Goal: Task Accomplishment & Management: Complete application form

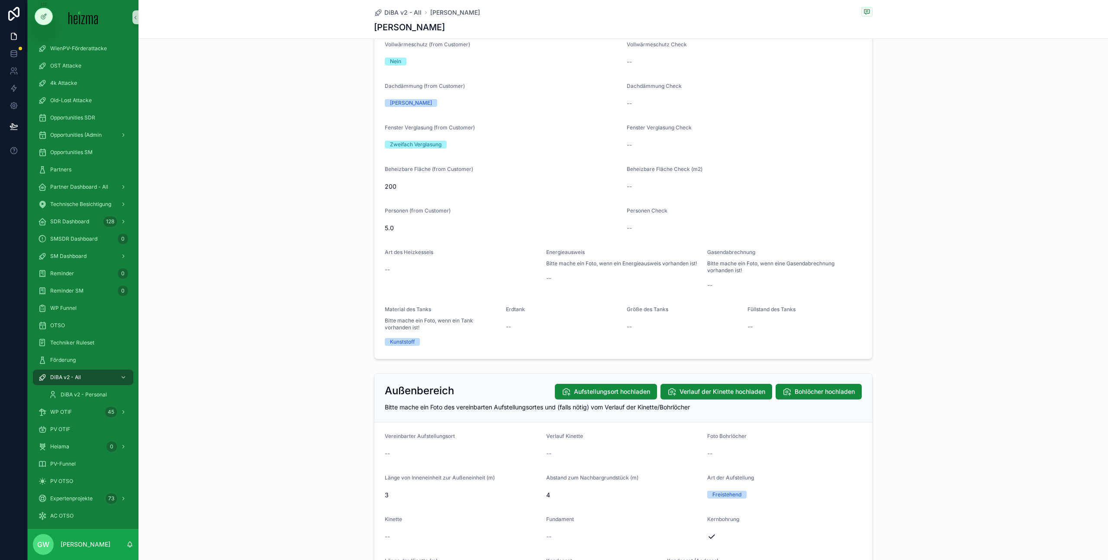
scroll to position [708, 0]
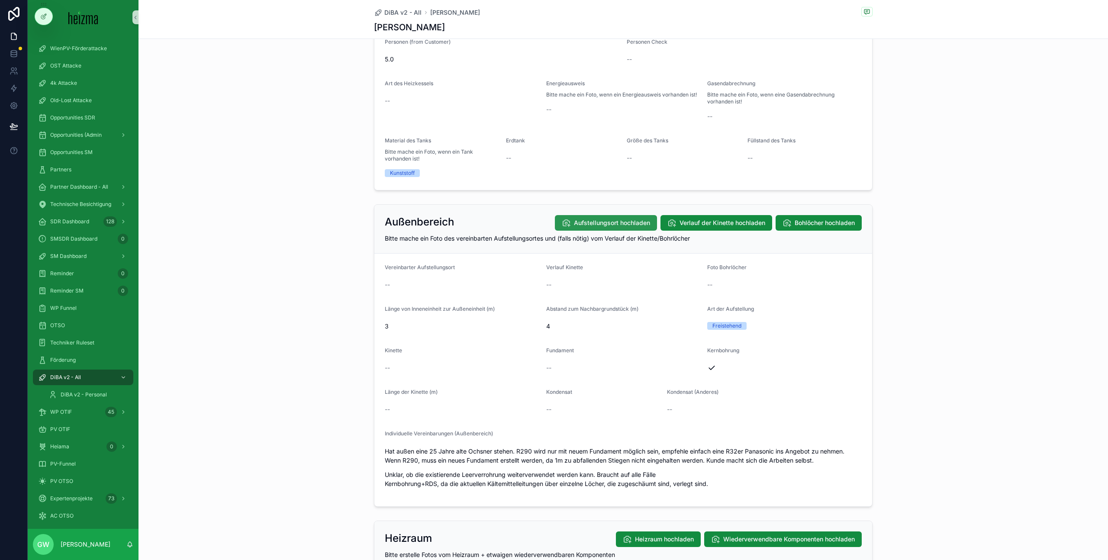
click at [611, 217] on button "Aufstellungsort hochladen" at bounding box center [606, 223] width 102 height 16
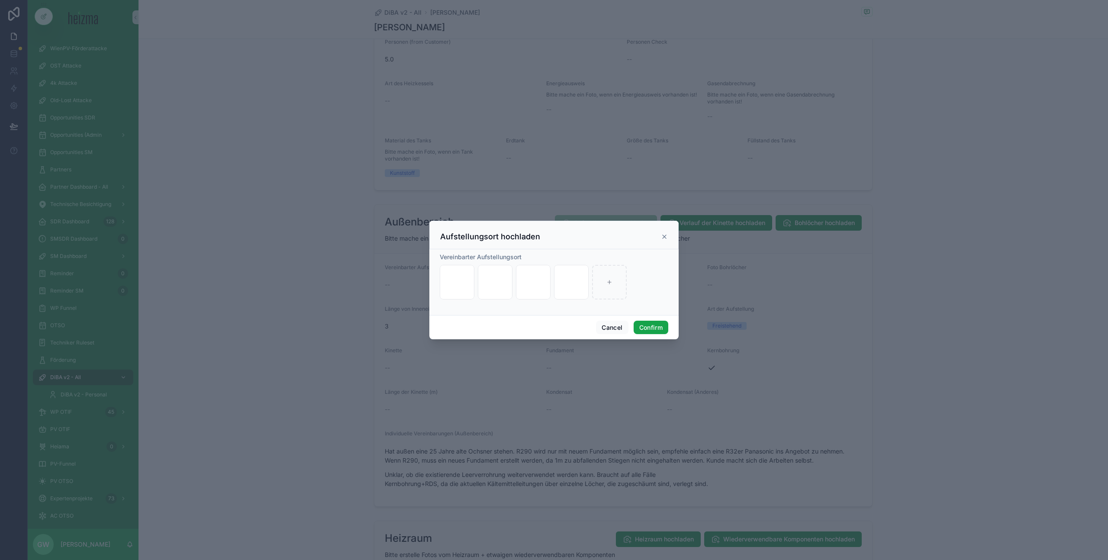
click at [640, 324] on button "Confirm" at bounding box center [650, 328] width 35 height 14
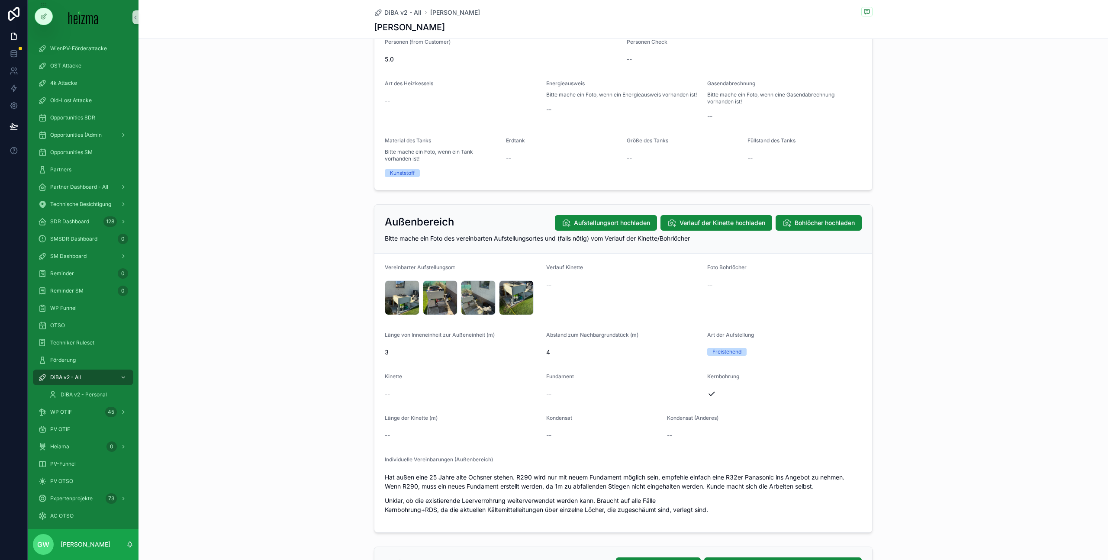
click at [832, 231] on div "Außenbereich Aufstellungsort hochladen Verlauf der Kinette hochladen Bohlöcher …" at bounding box center [623, 229] width 498 height 49
click at [831, 227] on button "Bohlöcher hochladen" at bounding box center [818, 223] width 86 height 16
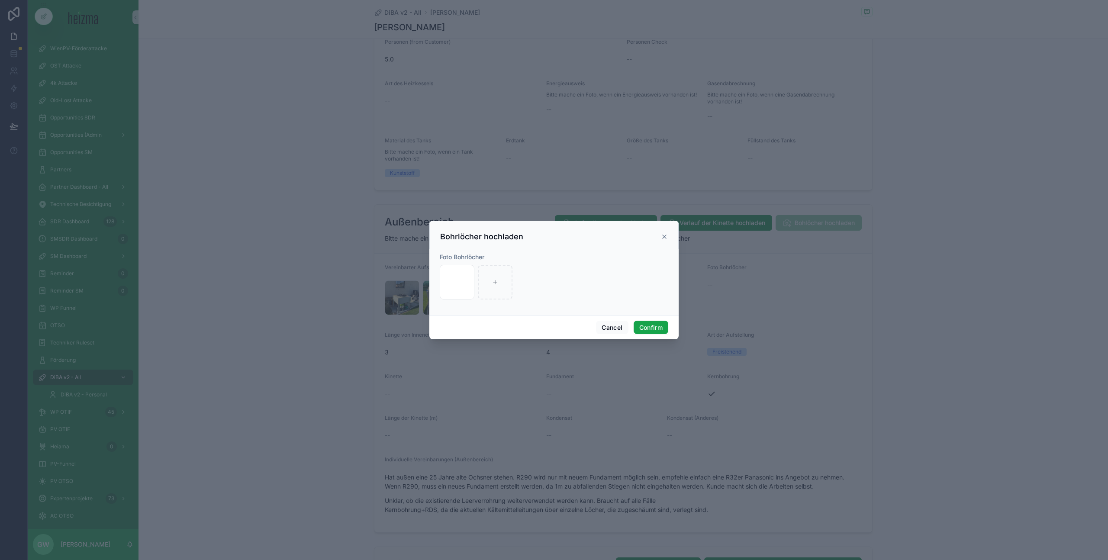
click at [641, 329] on button "Confirm" at bounding box center [650, 328] width 35 height 14
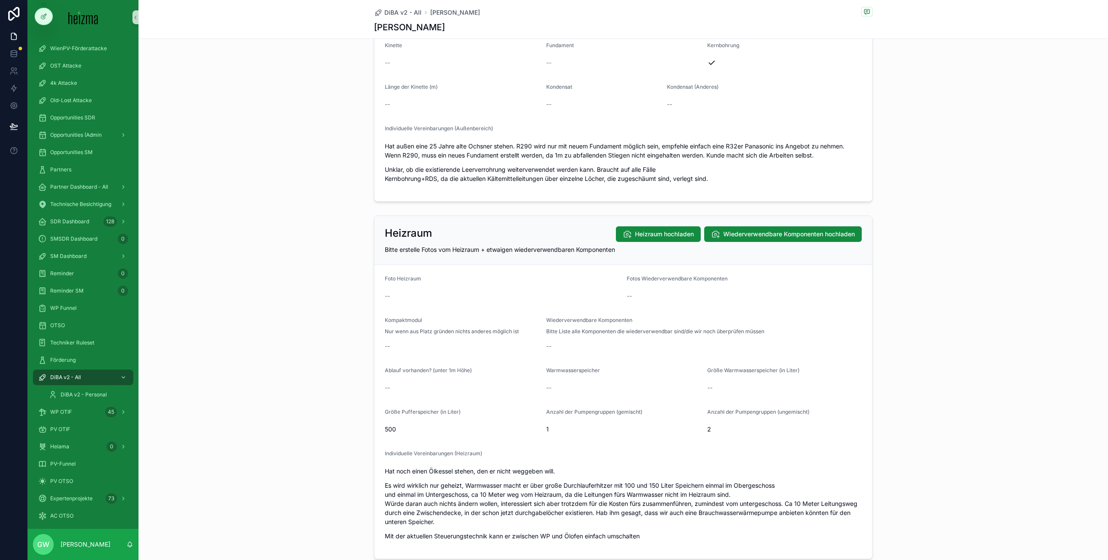
scroll to position [1079, 0]
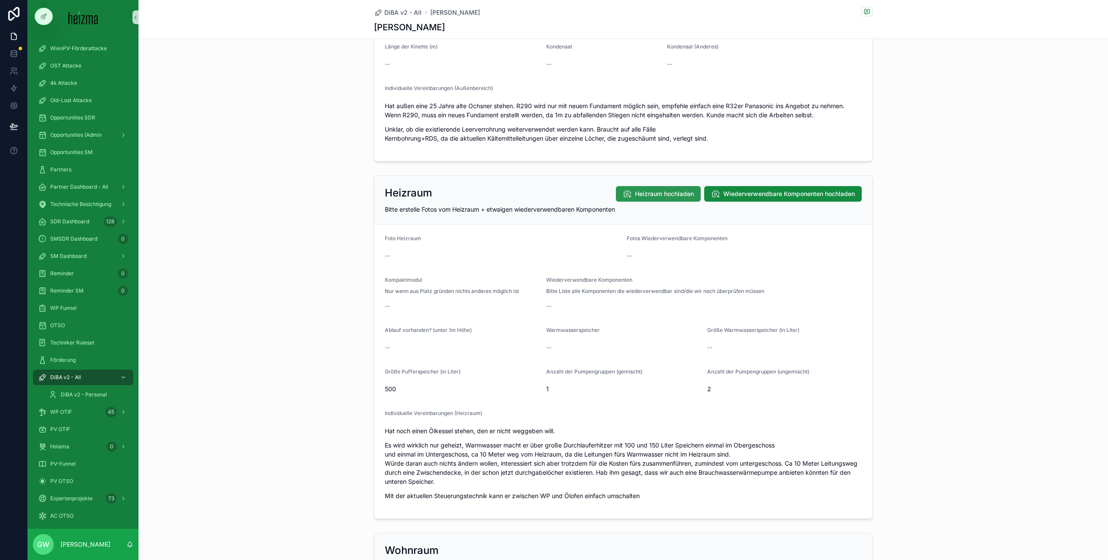
click at [661, 195] on span "Heizraum hochladen" at bounding box center [664, 193] width 59 height 9
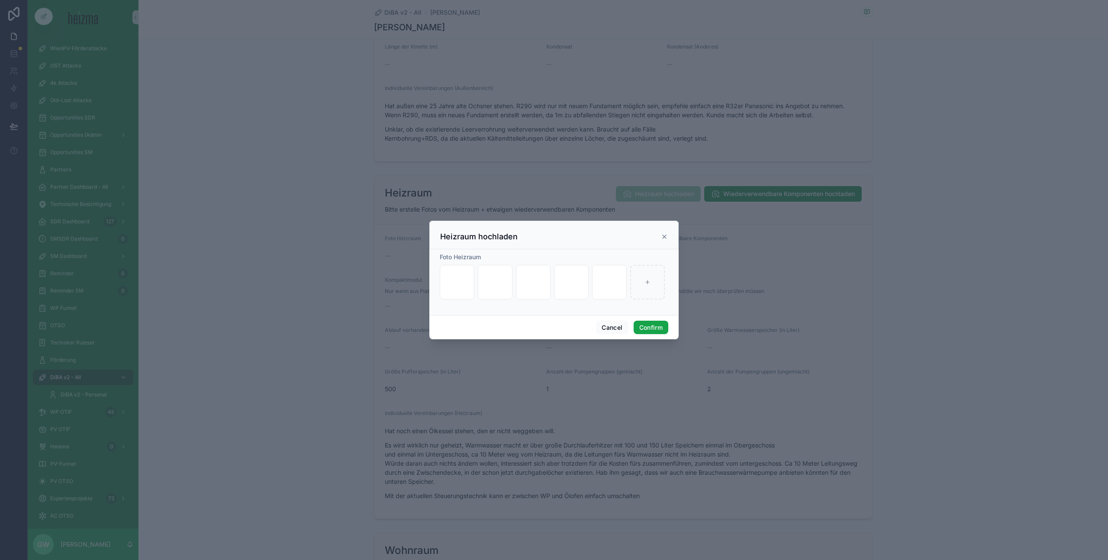
click at [640, 324] on button "Confirm" at bounding box center [650, 328] width 35 height 14
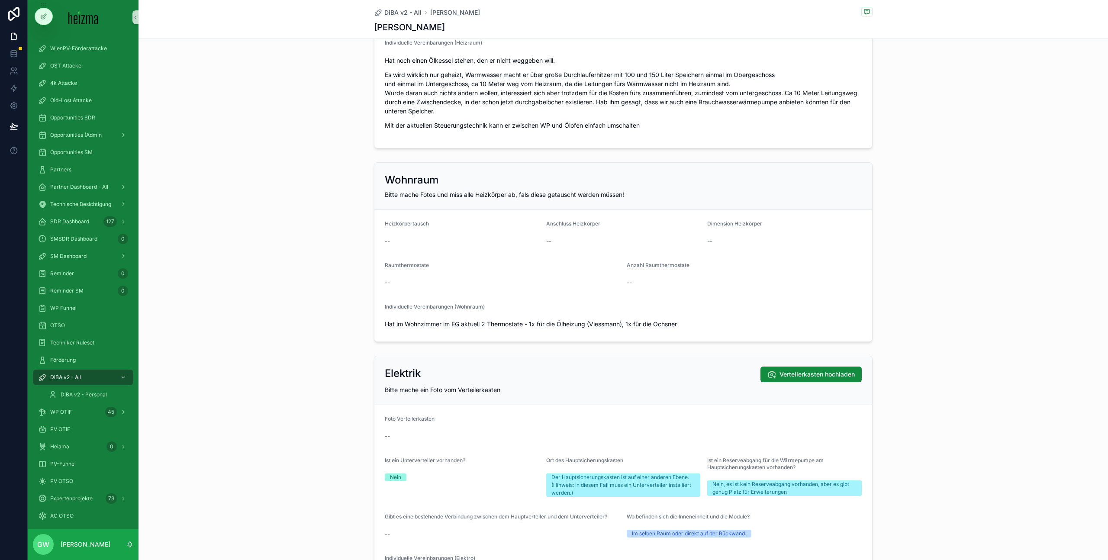
scroll to position [1538, 0]
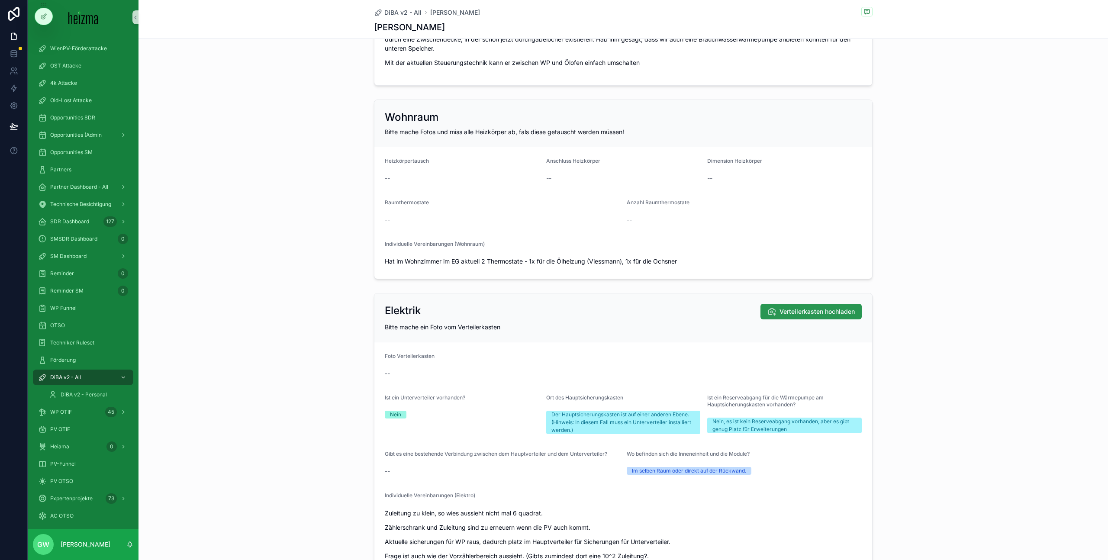
click at [818, 315] on span "Verteilerkasten hochladen" at bounding box center [816, 311] width 75 height 9
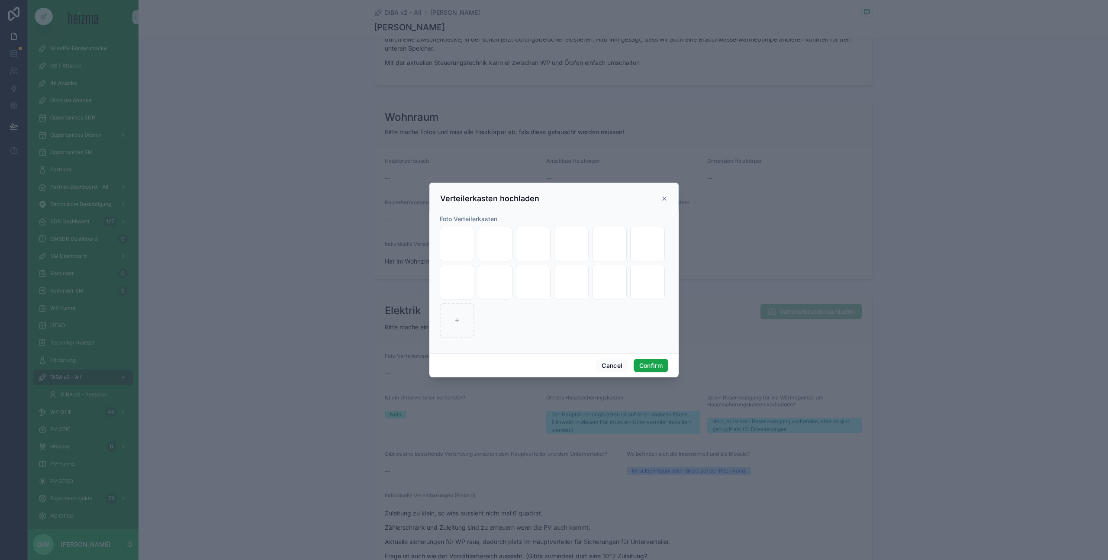
click at [647, 355] on div "Cancel Confirm" at bounding box center [553, 365] width 249 height 25
click at [645, 359] on button "Confirm" at bounding box center [650, 366] width 35 height 14
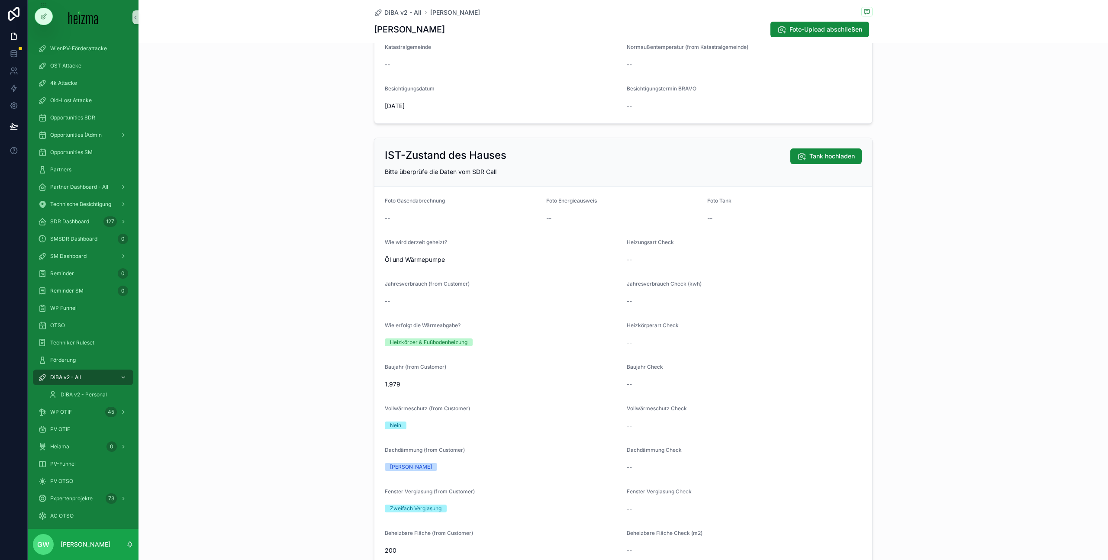
scroll to position [0, 0]
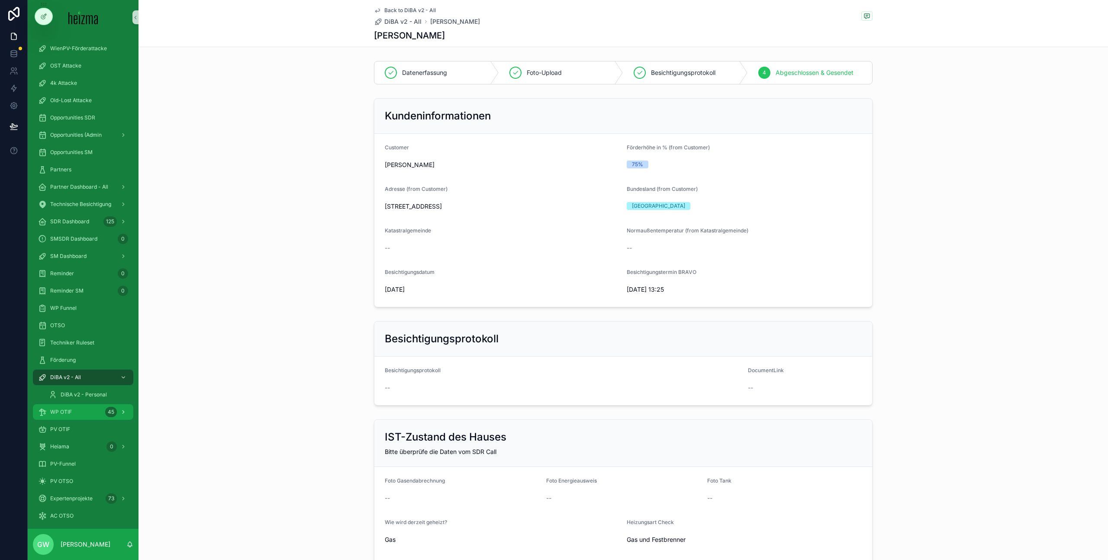
click at [99, 417] on div "WP OTIF 45" at bounding box center [83, 412] width 90 height 14
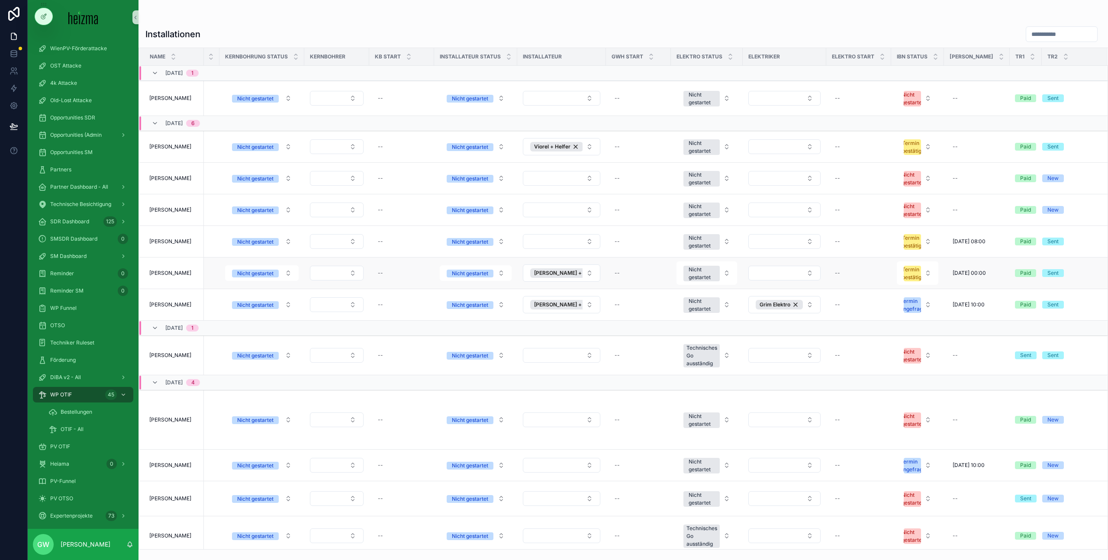
scroll to position [0, 1284]
click at [614, 27] on div "Installationen" at bounding box center [622, 34] width 955 height 16
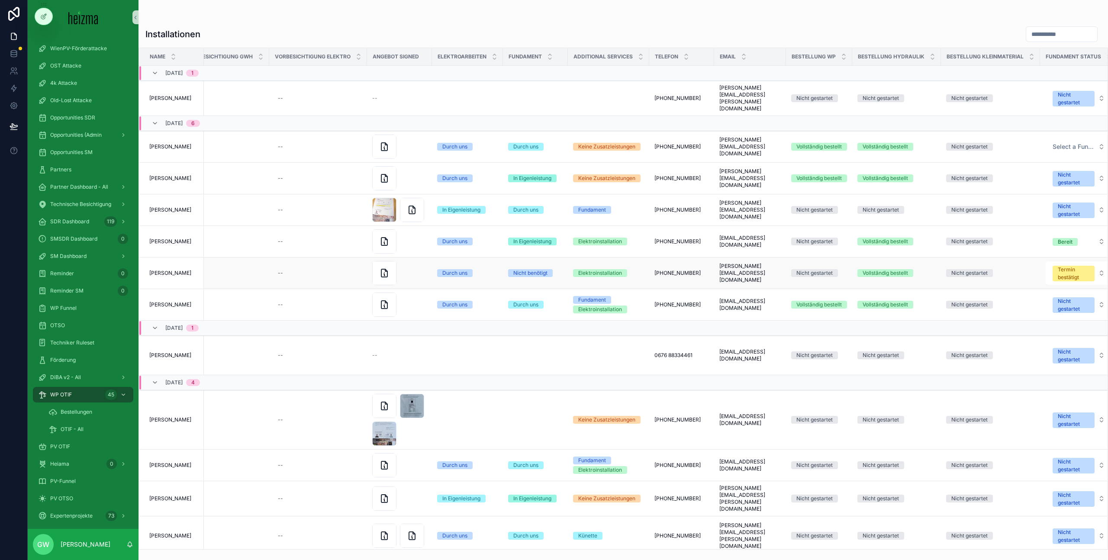
scroll to position [0, 0]
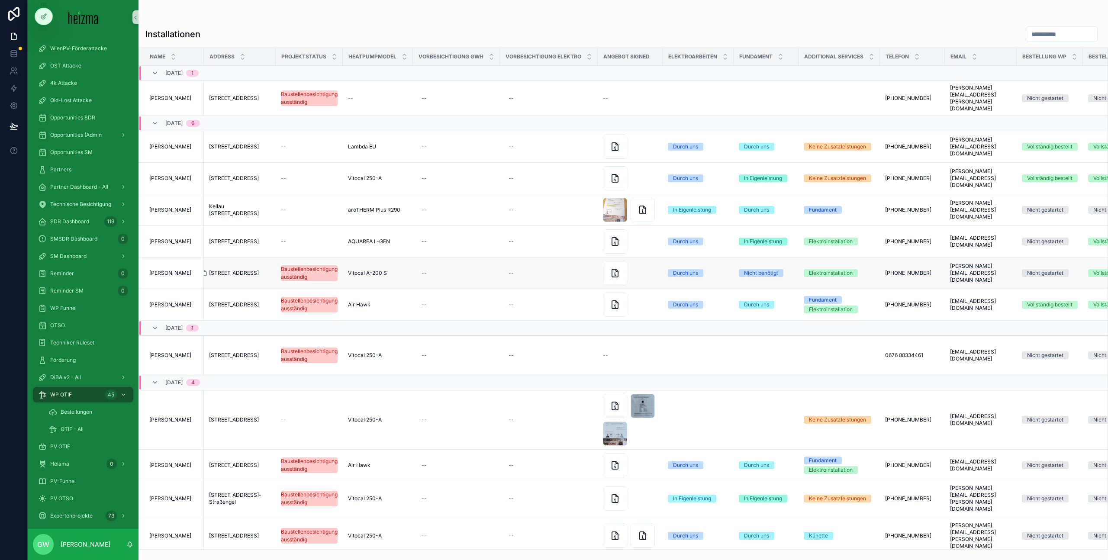
click at [209, 270] on div "scrollable content" at bounding box center [207, 273] width 14 height 7
click at [207, 270] on icon "scrollable content" at bounding box center [203, 273] width 7 height 7
click at [266, 19] on div "scrollable content" at bounding box center [622, 17] width 955 height 7
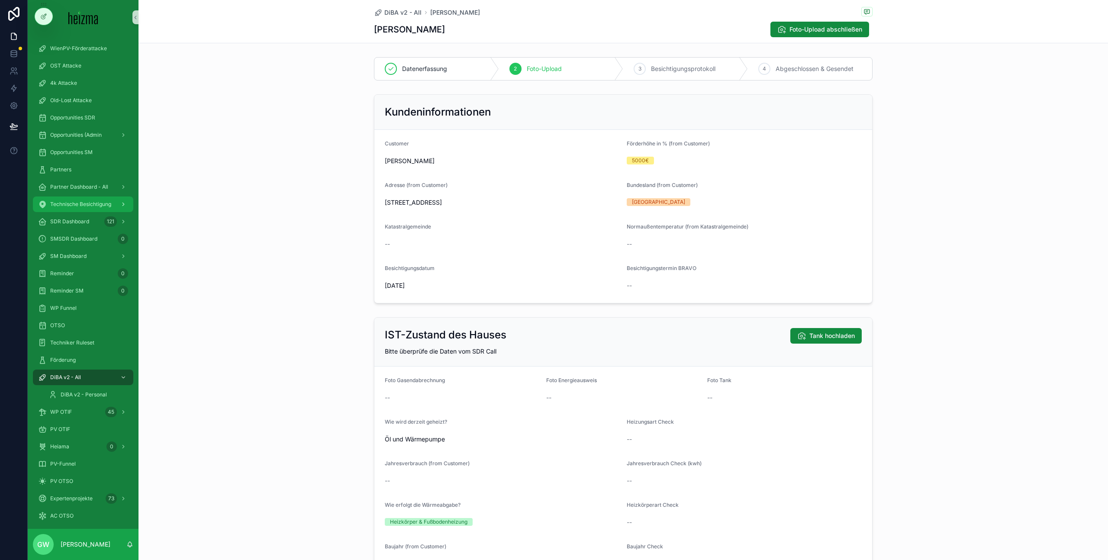
click at [88, 206] on span "Technische Besichtigung" at bounding box center [80, 204] width 61 height 7
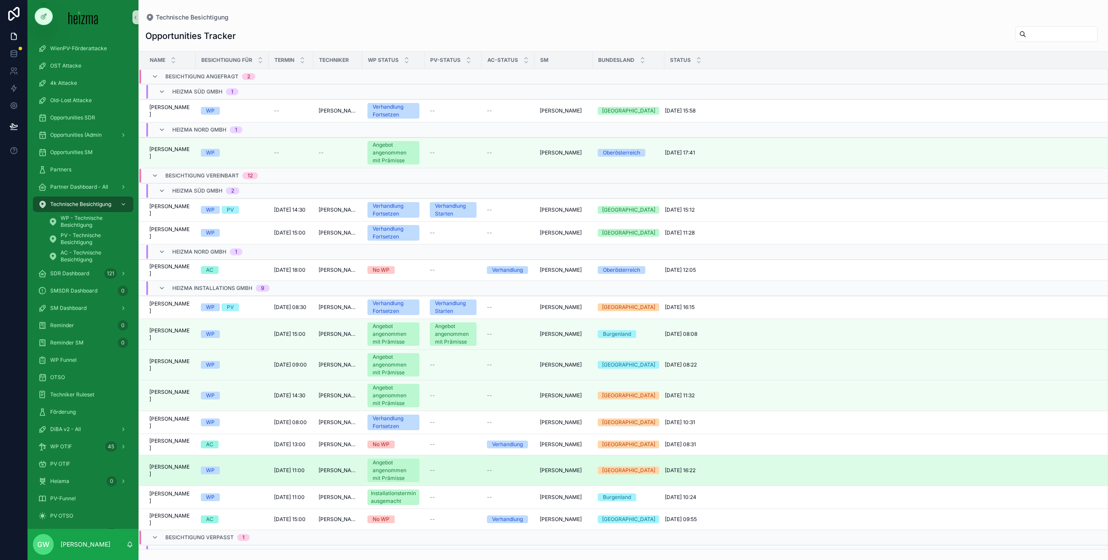
click at [166, 469] on span "Edin Tadzic" at bounding box center [169, 470] width 41 height 14
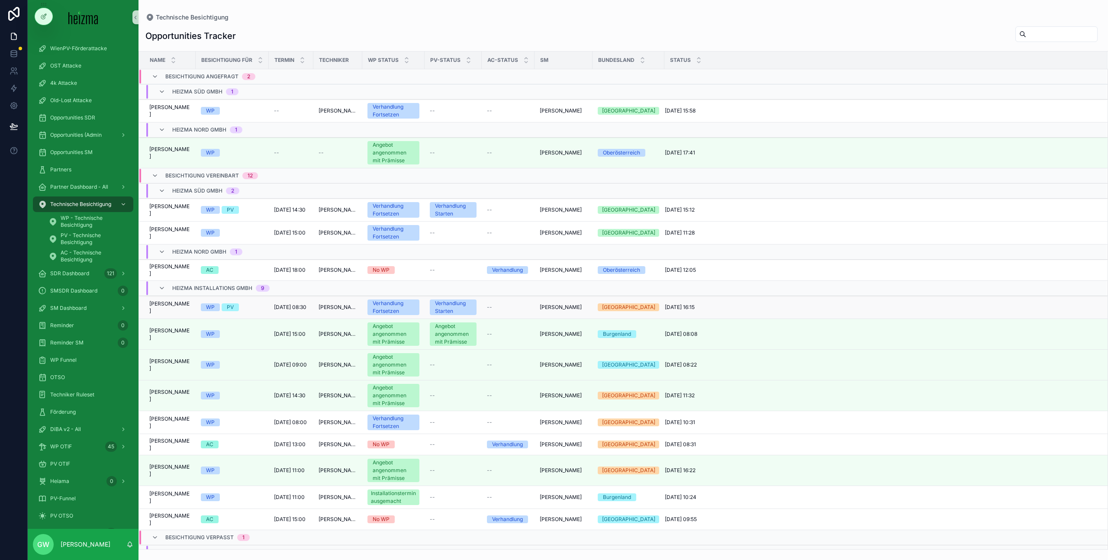
click at [170, 307] on span "[PERSON_NAME]" at bounding box center [169, 307] width 41 height 14
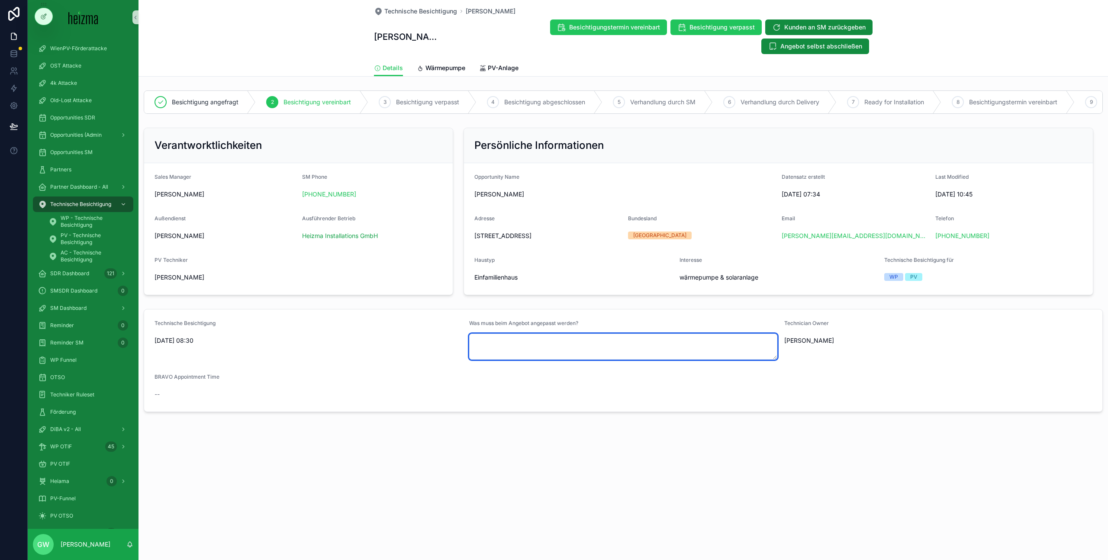
click at [553, 337] on textarea "scrollable content" at bounding box center [623, 347] width 308 height 26
type textarea "**********"
click at [443, 64] on span "Wärmepumpe" at bounding box center [445, 68] width 40 height 9
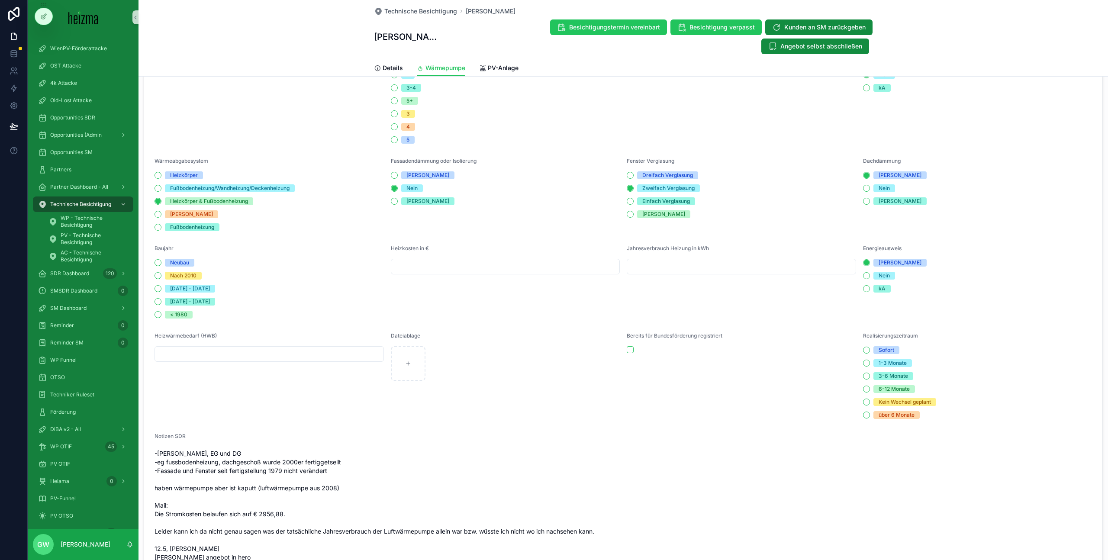
scroll to position [5, 0]
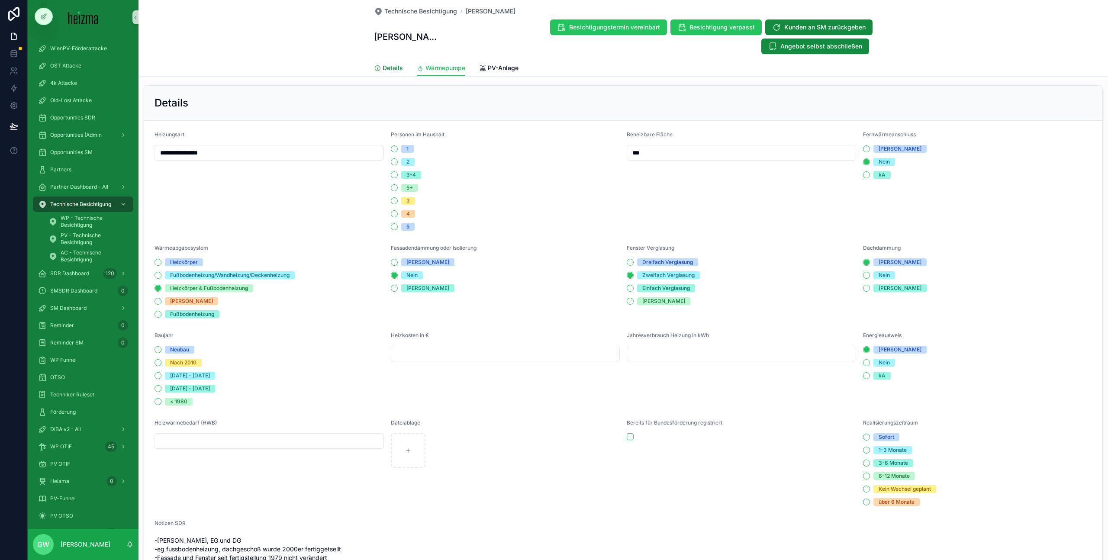
click at [392, 64] on span "Details" at bounding box center [392, 68] width 20 height 9
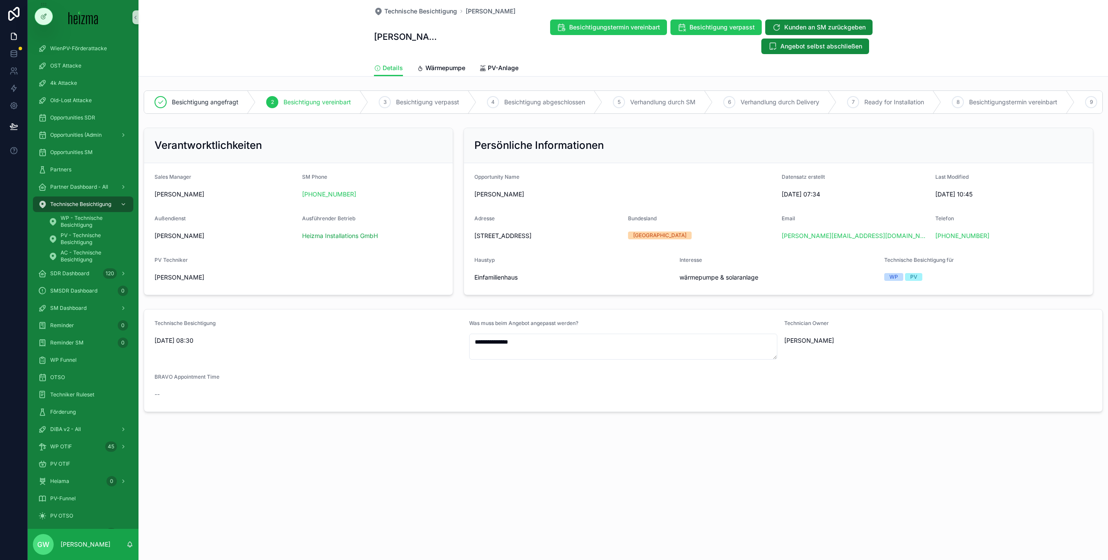
click at [243, 18] on div "Technische Besichtigung Erwin Spoiala Erwin Spoiala Besichtigungstermin vereinb…" at bounding box center [622, 38] width 969 height 77
click at [549, 98] on span "Besichtigung abgeschlossen" at bounding box center [544, 102] width 81 height 9
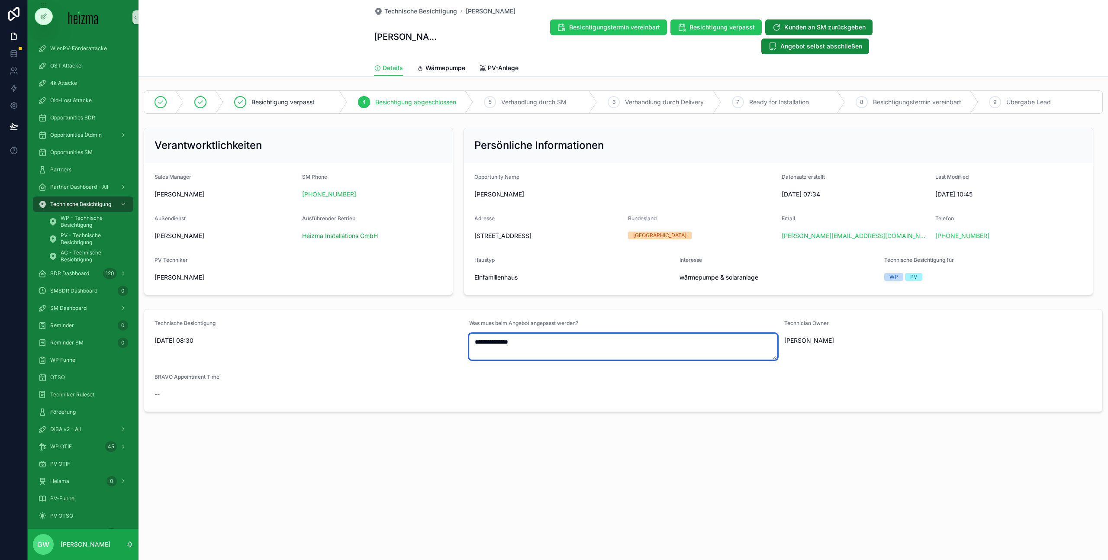
click at [540, 334] on textarea "**********" at bounding box center [623, 347] width 308 height 26
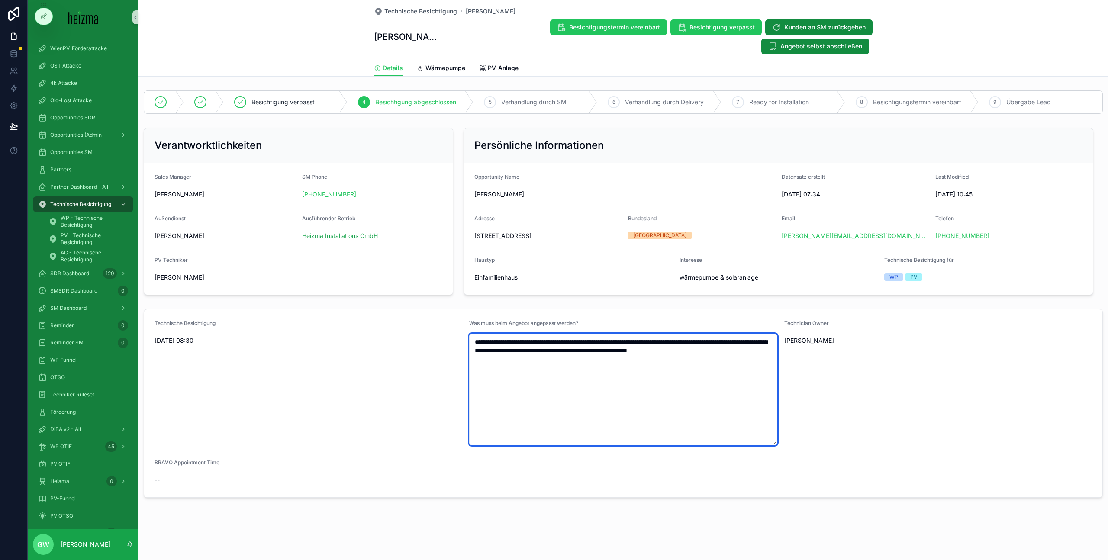
type textarea "**********"
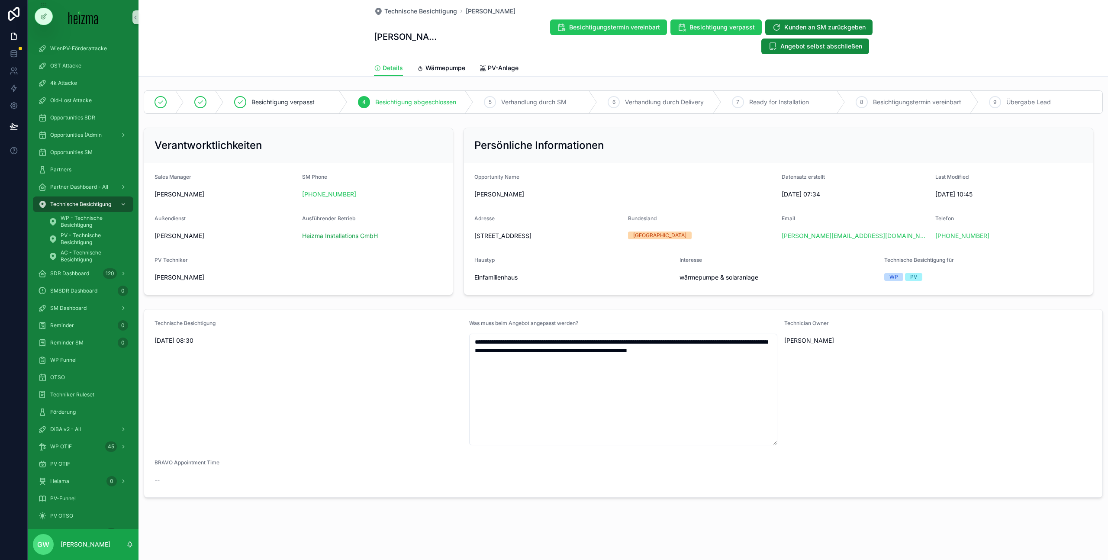
click at [463, 286] on div "**********" at bounding box center [622, 294] width 969 height 414
click at [74, 425] on div "DiBA v2 - All" at bounding box center [83, 429] width 90 height 14
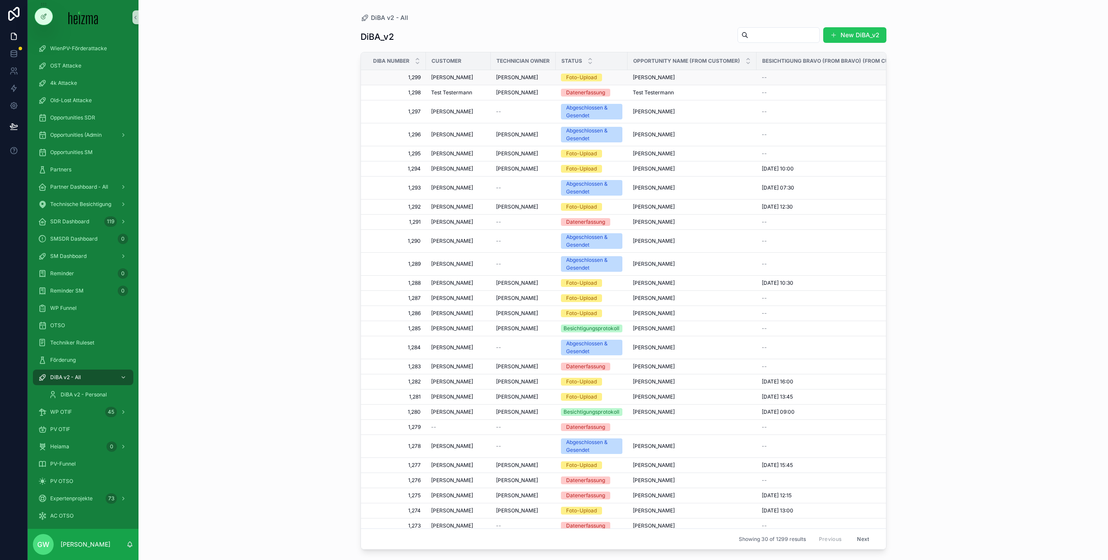
click at [471, 75] on div "[PERSON_NAME]" at bounding box center [458, 77] width 55 height 7
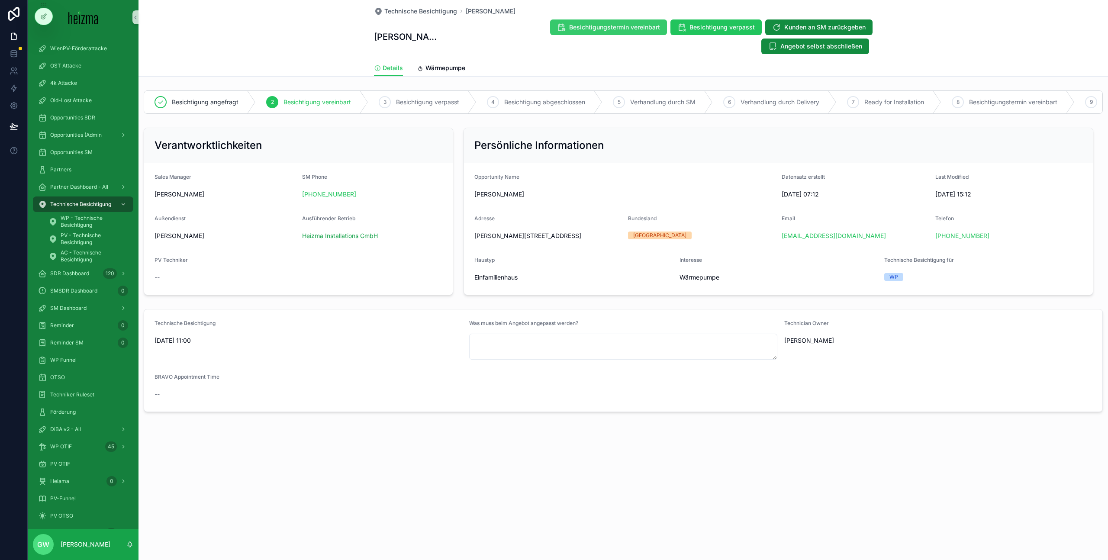
click at [569, 30] on span "Besichtigungstermin vereinbart" at bounding box center [614, 27] width 91 height 9
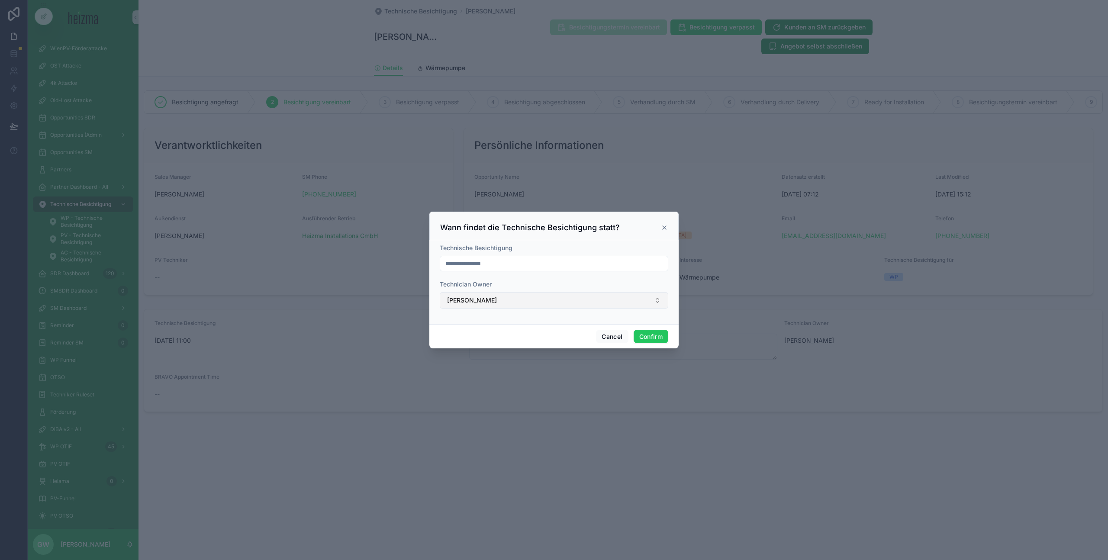
click at [573, 295] on button "Robert Götz" at bounding box center [554, 300] width 228 height 16
type input "**"
click at [583, 280] on div "Technician Owner" at bounding box center [554, 284] width 228 height 9
click at [471, 266] on input "**********" at bounding box center [554, 263] width 228 height 12
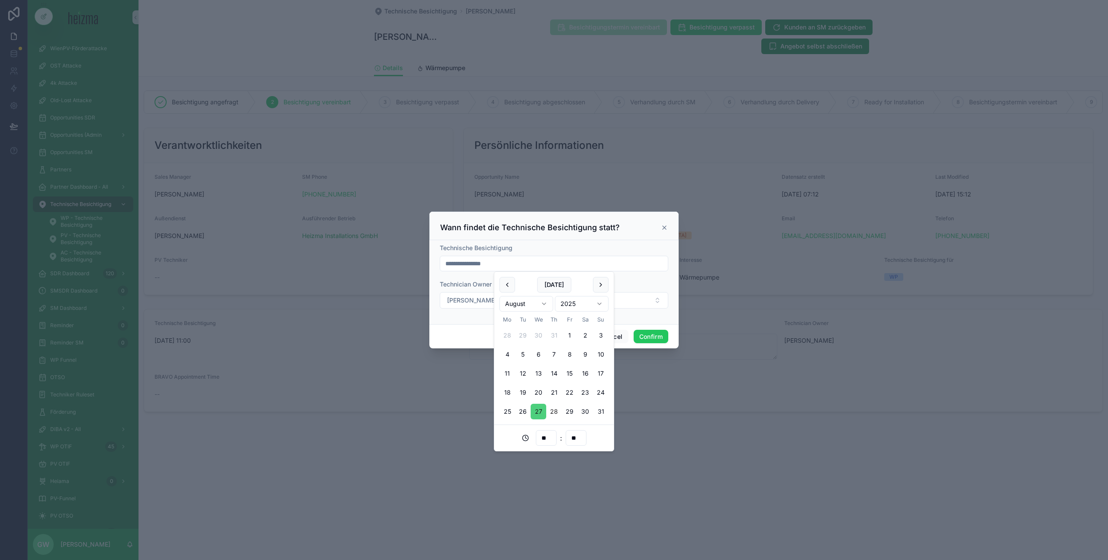
click at [533, 413] on button "27" at bounding box center [538, 412] width 16 height 16
click at [671, 275] on div "**********" at bounding box center [553, 282] width 249 height 84
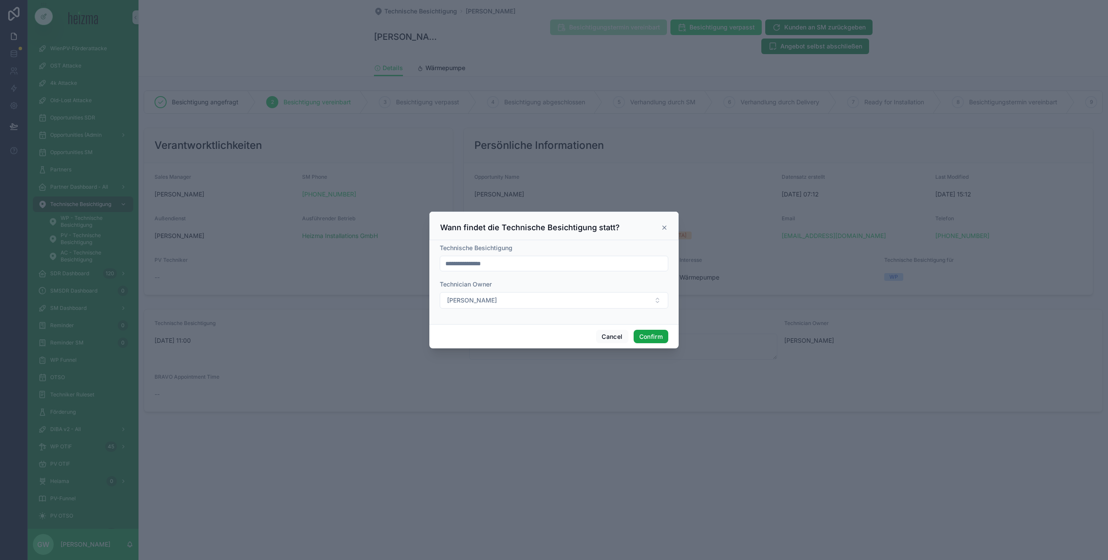
click at [656, 336] on button "Confirm" at bounding box center [650, 337] width 35 height 14
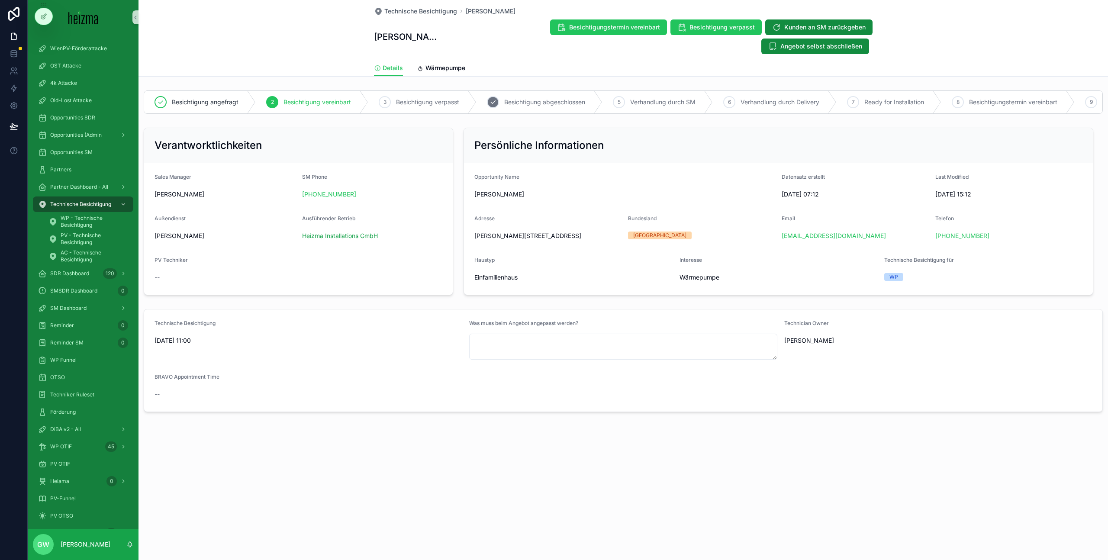
click at [574, 98] on span "Besichtigung abgeschlossen" at bounding box center [544, 102] width 81 height 9
click at [406, 31] on h1 "Edin Tadzic" at bounding box center [408, 37] width 69 height 12
click at [394, 31] on h1 "Edin Tadzic" at bounding box center [408, 37] width 69 height 12
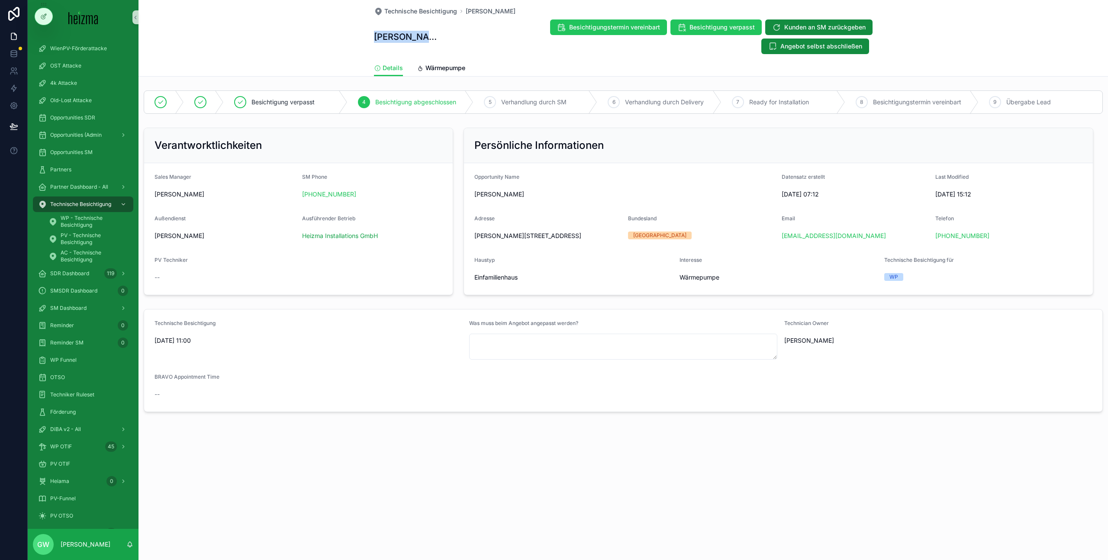
click at [394, 31] on h1 "Edin Tadzic" at bounding box center [408, 37] width 69 height 12
